Goal: Find specific page/section: Find specific page/section

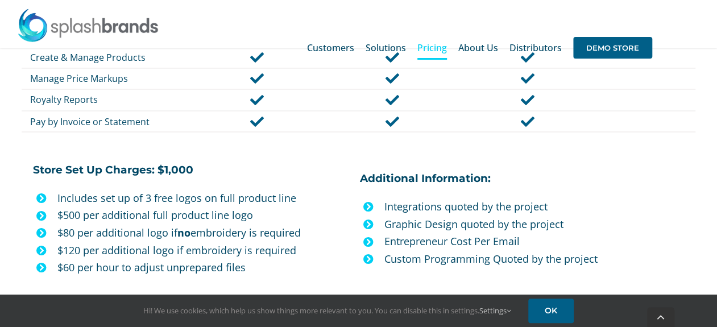
scroll to position [1024, 0]
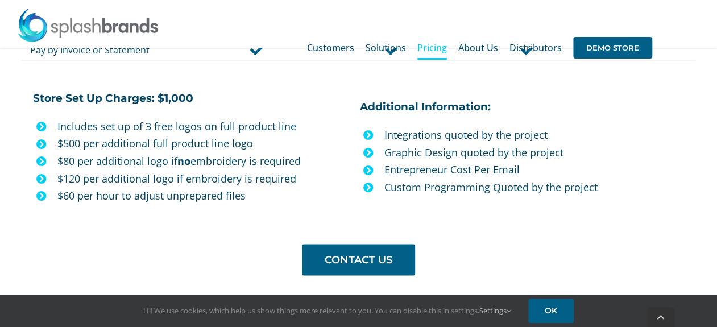
drag, startPoint x: 159, startPoint y: 90, endPoint x: 82, endPoint y: 90, distance: 77.4
click at [82, 90] on div "Search for: * Customers Solutions Stores New Hire Kits Manufacturing Store Mark…" at bounding box center [358, 48] width 683 height 96
drag, startPoint x: 94, startPoint y: 121, endPoint x: 195, endPoint y: 119, distance: 100.7
click at [195, 119] on p "Includes set up of 3 free logos on full product line" at bounding box center [204, 126] width 294 height 18
click at [121, 143] on p "$500 per additional full product line logo" at bounding box center [204, 143] width 294 height 18
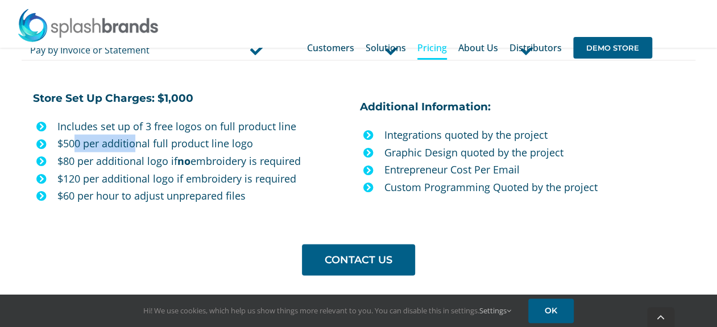
drag, startPoint x: 76, startPoint y: 140, endPoint x: 133, endPoint y: 143, distance: 57.0
click at [133, 143] on p "$500 per additional full product line logo" at bounding box center [204, 143] width 294 height 18
click at [148, 142] on p "$500 per additional full product line logo" at bounding box center [204, 143] width 294 height 18
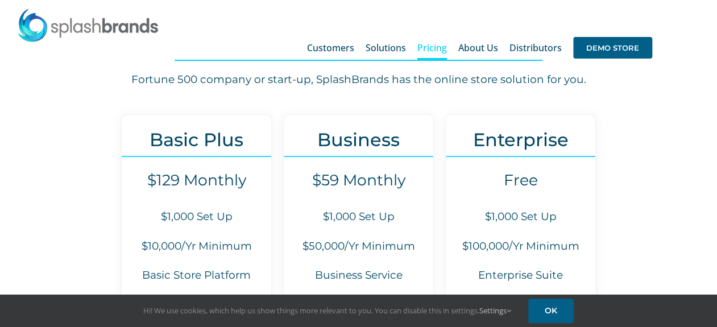
scroll to position [114, 0]
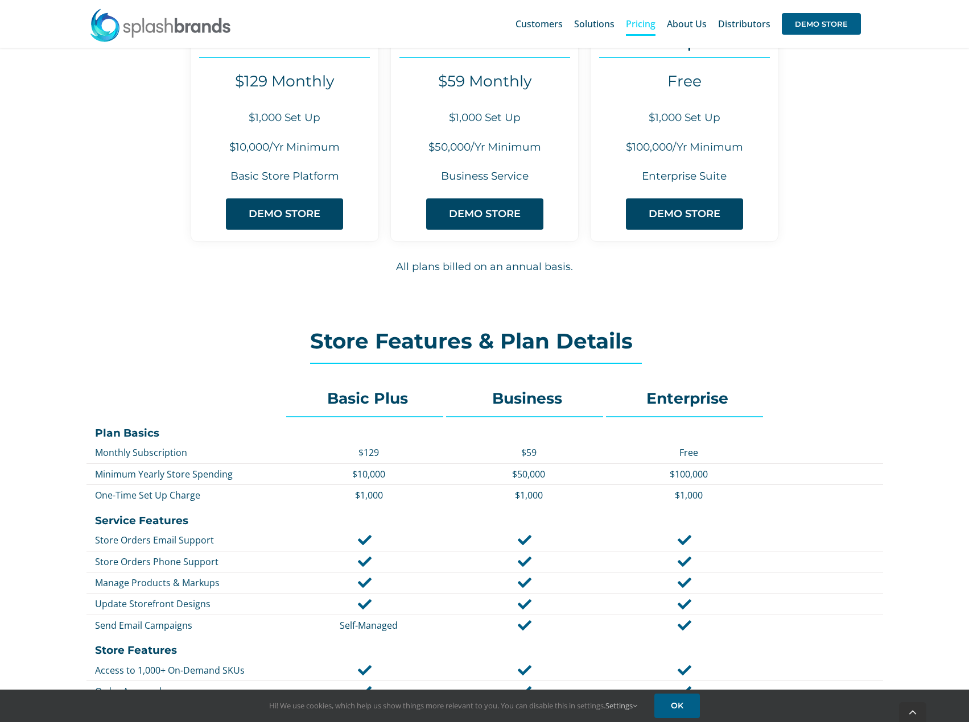
scroll to position [171, 0]
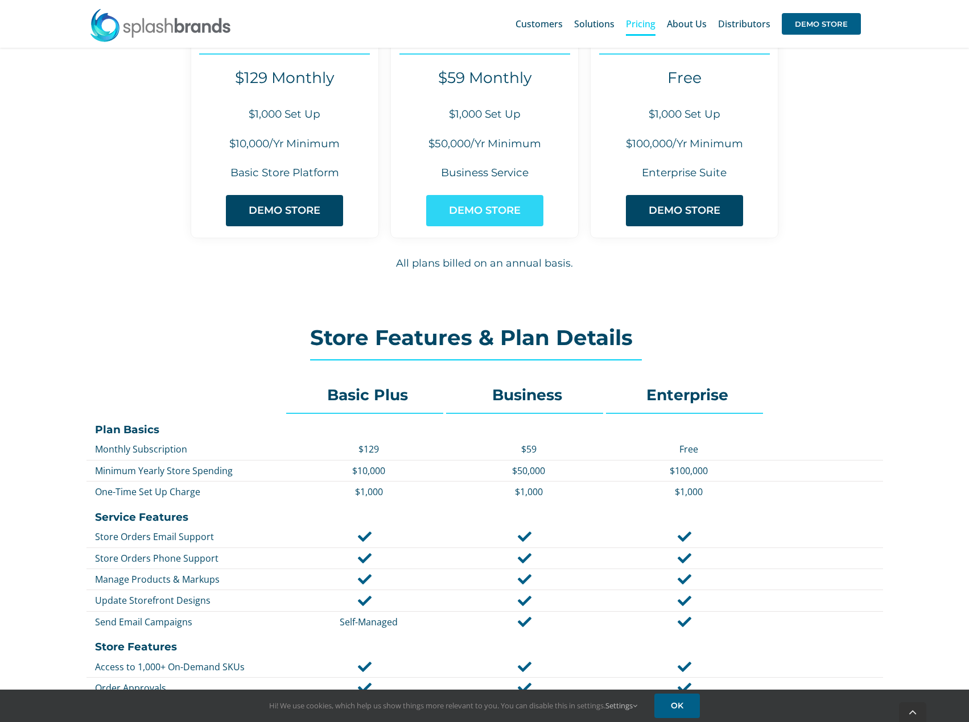
click at [472, 213] on span "DEMO STORE" at bounding box center [485, 211] width 72 height 12
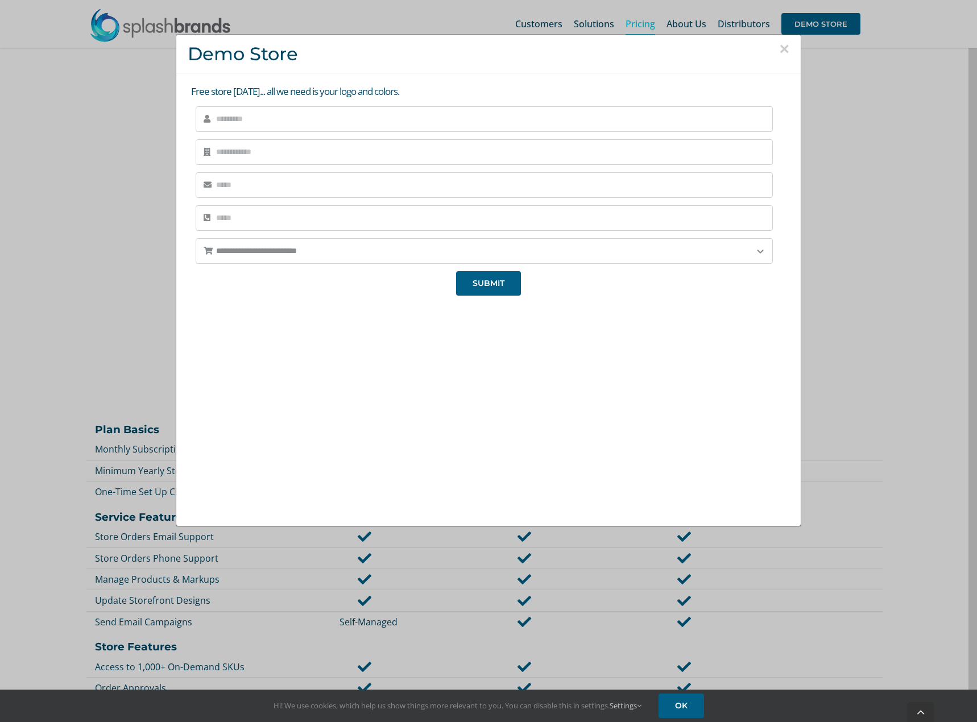
click at [782, 48] on button "×" at bounding box center [784, 48] width 10 height 17
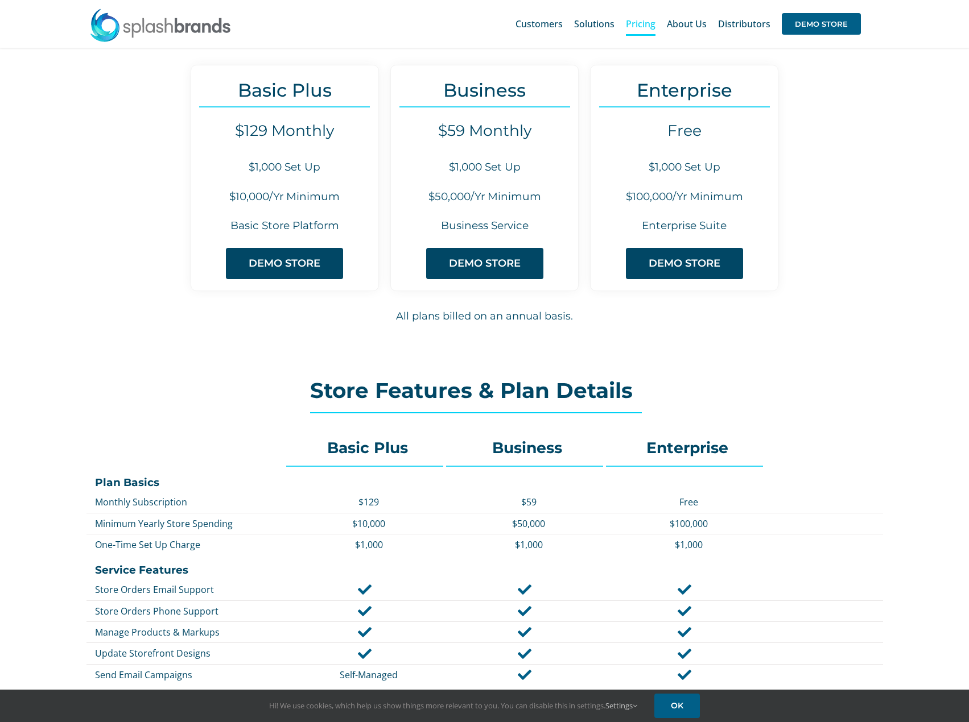
scroll to position [114, 0]
